Goal: Task Accomplishment & Management: Complete application form

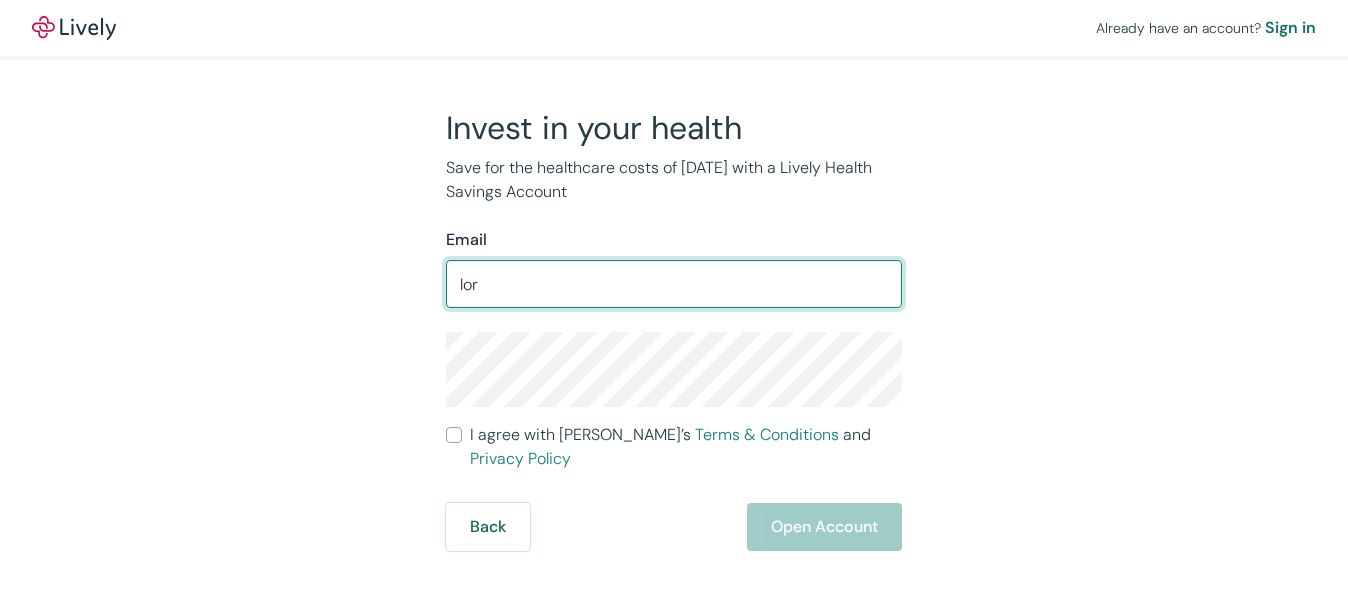
type input "[EMAIL_ADDRESS][DOMAIN_NAME]"
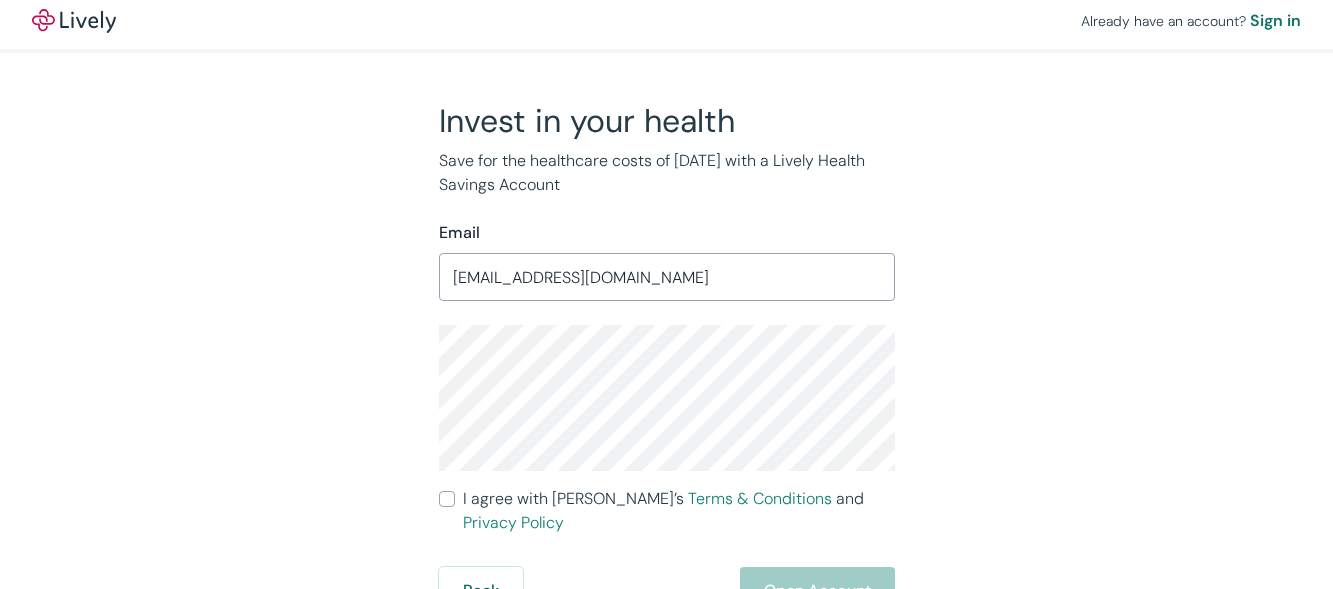
scroll to position [9, 0]
click at [448, 493] on input "I agree with Lively’s Terms & Conditions and Privacy Policy" at bounding box center [447, 497] width 16 height 16
checkbox input "true"
click at [823, 565] on button "Open Account" at bounding box center [817, 589] width 155 height 48
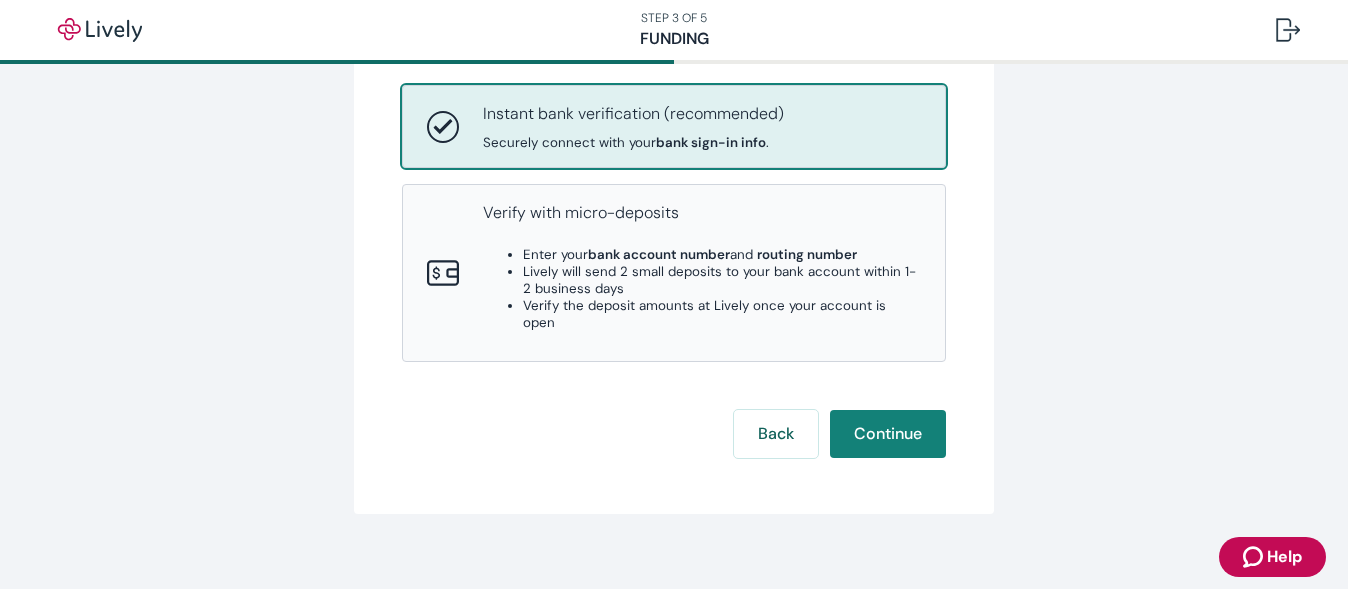
scroll to position [343, 0]
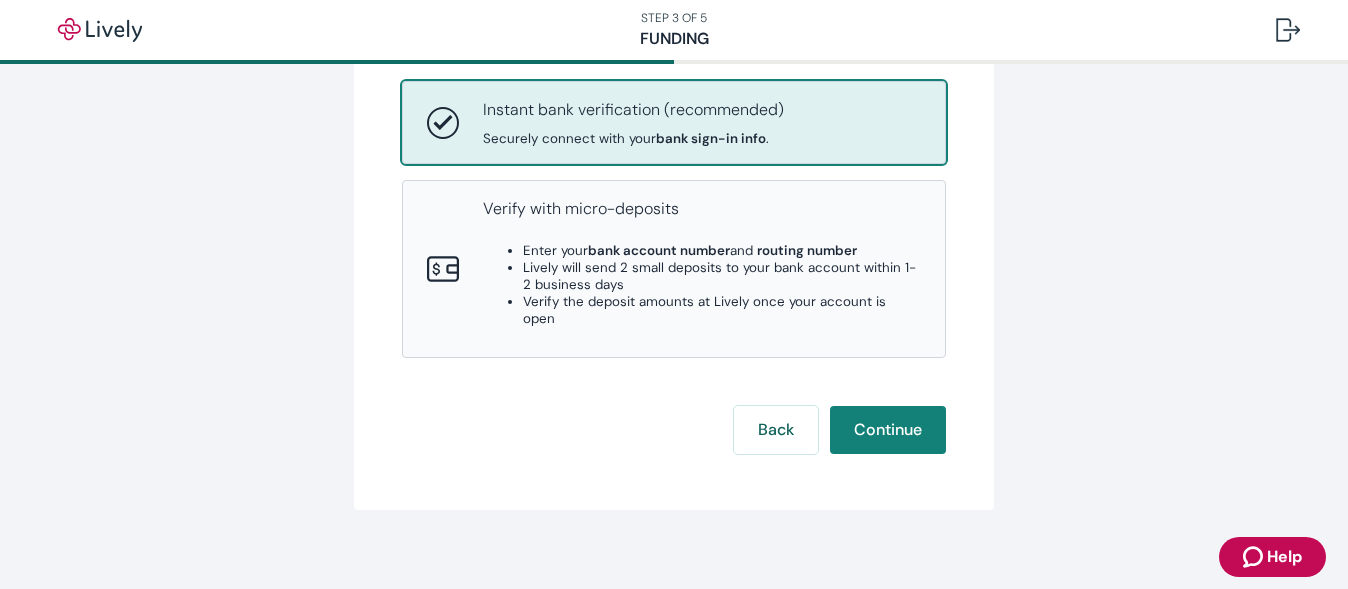
click at [1264, 557] on icon "Zendesk support icon" at bounding box center [1255, 557] width 24 height 24
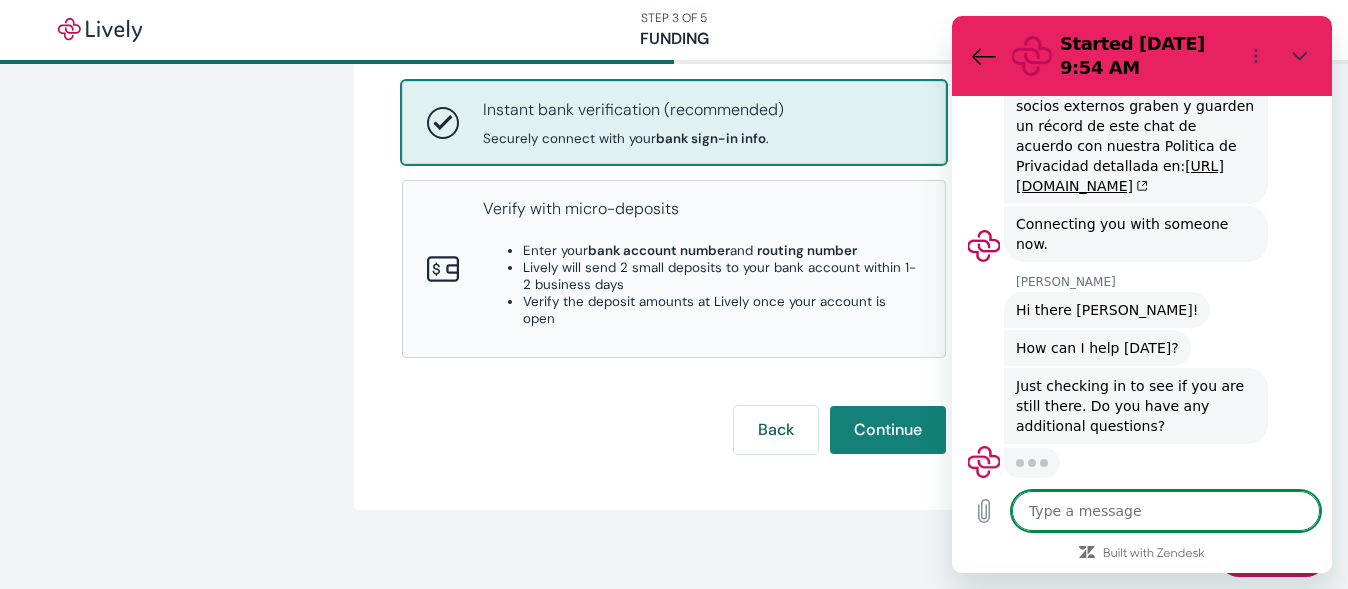
scroll to position [264, 0]
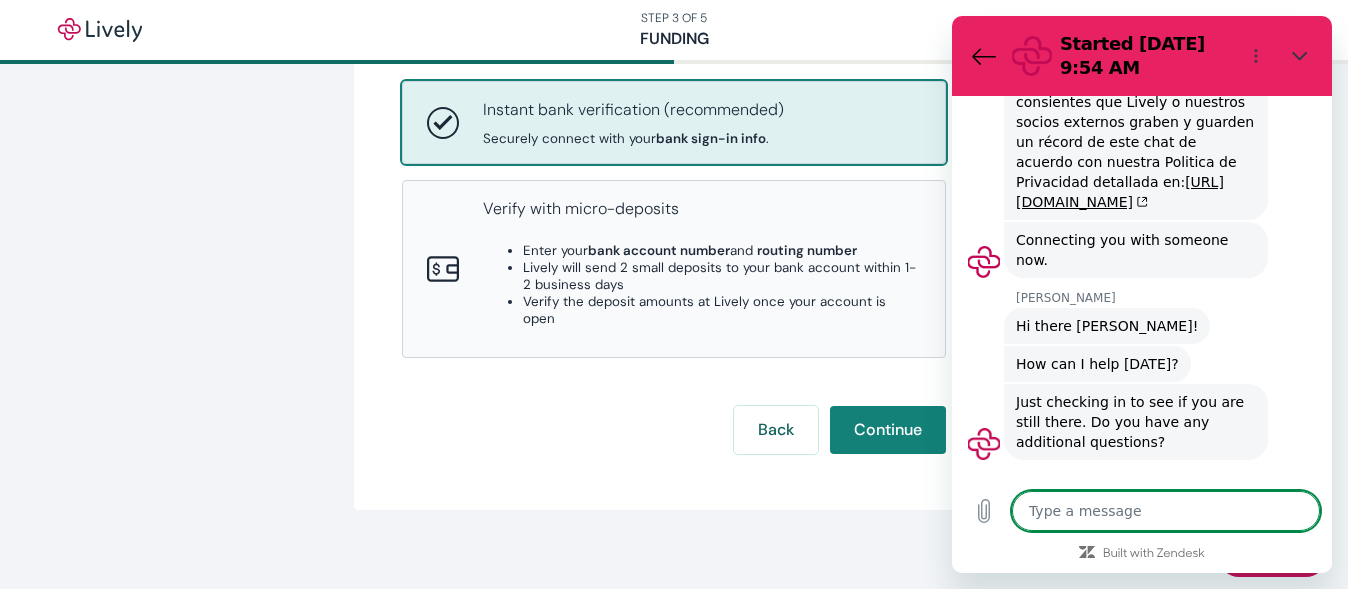
type textarea "x"
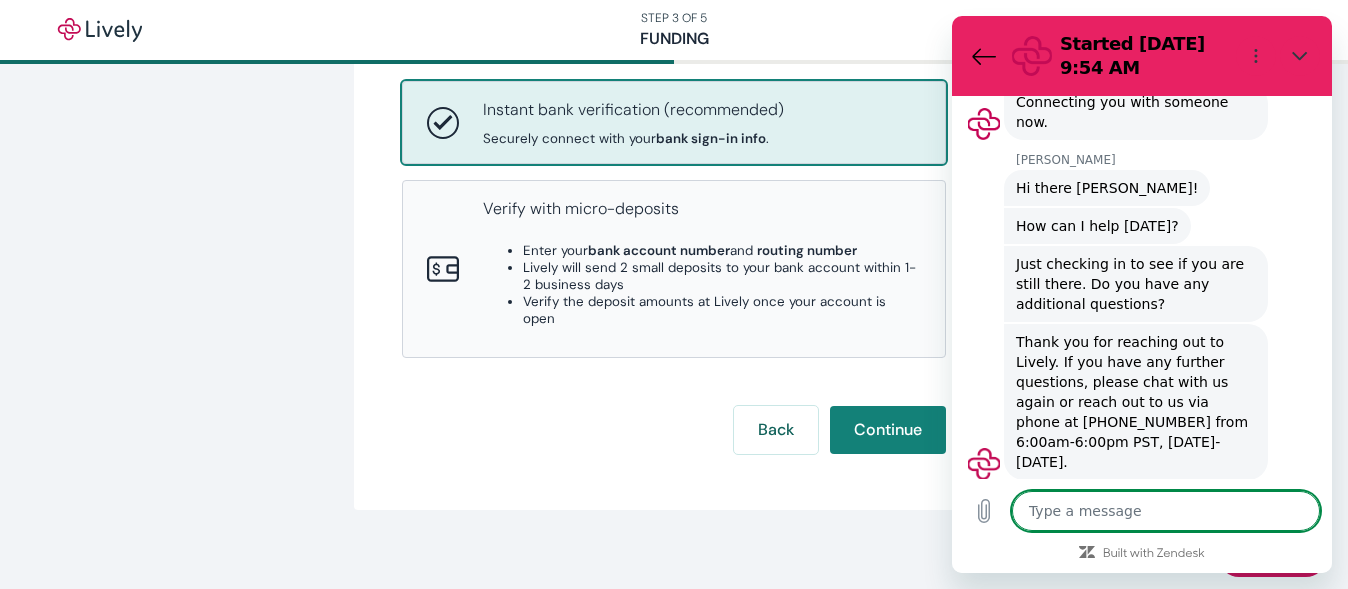
scroll to position [392, 0]
